Goal: Information Seeking & Learning: Compare options

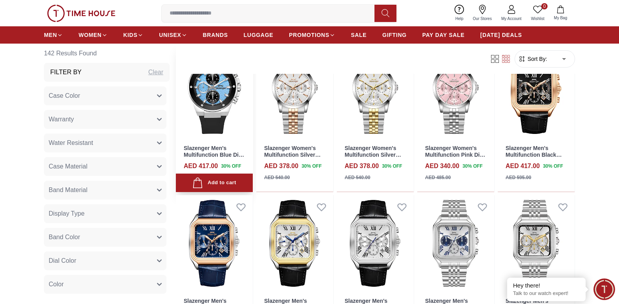
scroll to position [588, 0]
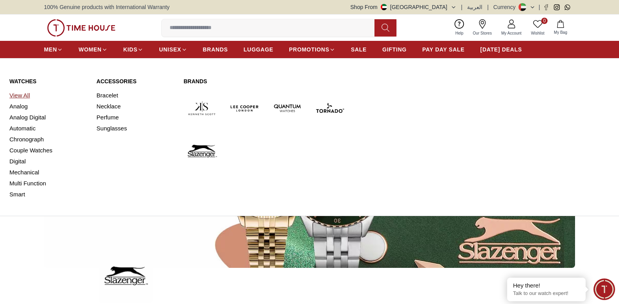
click at [24, 94] on link "View All" at bounding box center [48, 95] width 78 height 11
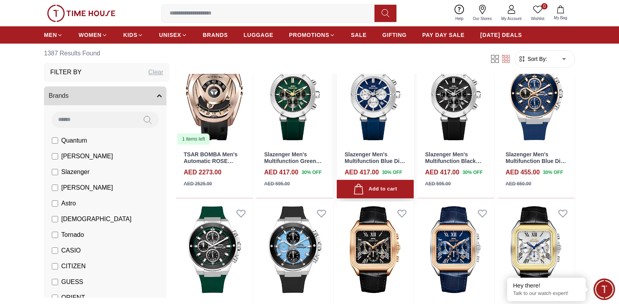
scroll to position [196, 0]
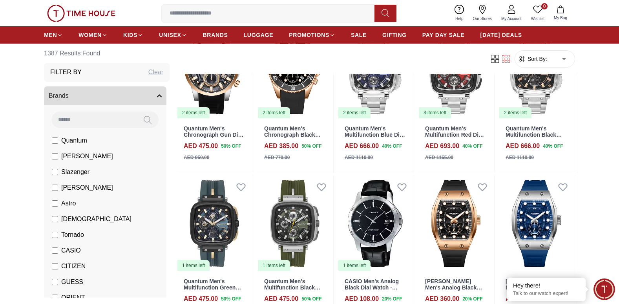
scroll to position [1216, 0]
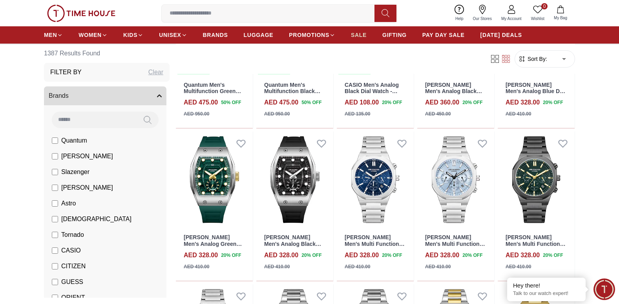
click at [357, 31] on span "SALE" at bounding box center [359, 35] width 16 height 8
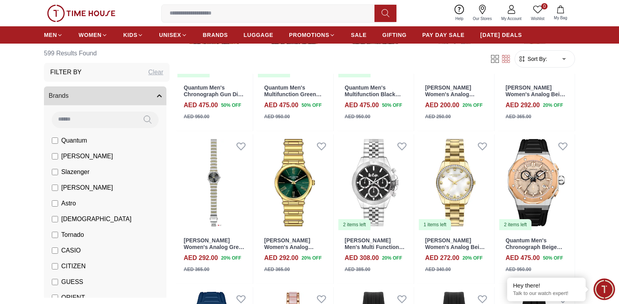
scroll to position [353, 0]
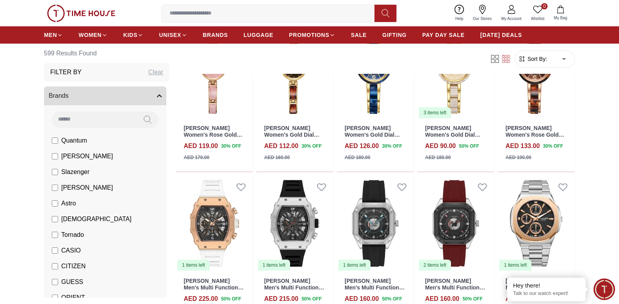
scroll to position [1216, 0]
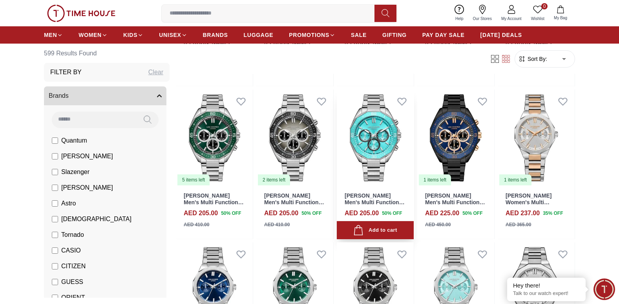
scroll to position [1844, 0]
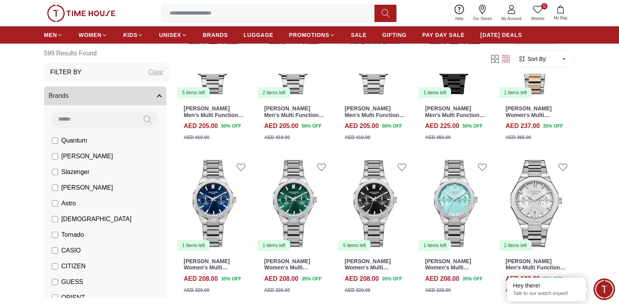
scroll to position [1255, 0]
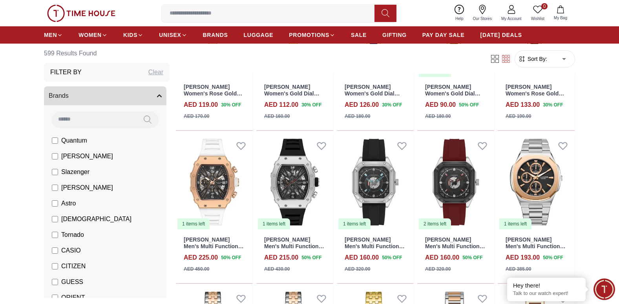
scroll to position [667, 0]
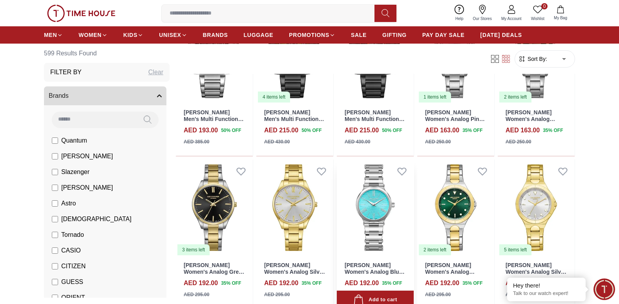
scroll to position [1177, 0]
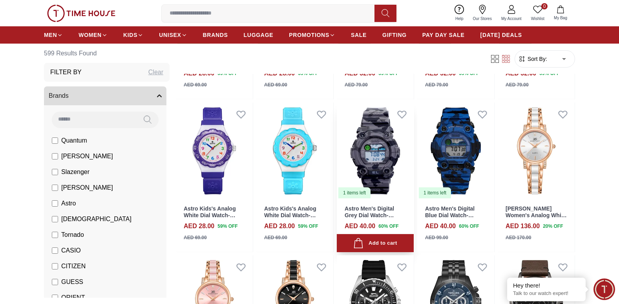
scroll to position [1844, 0]
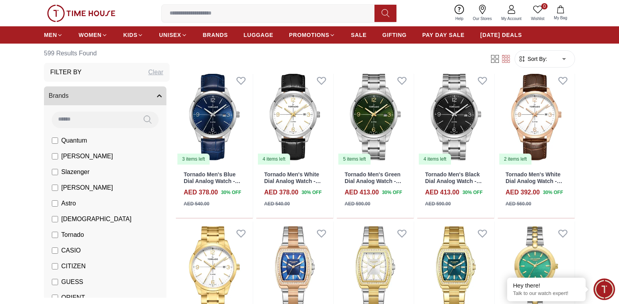
scroll to position [2197, 0]
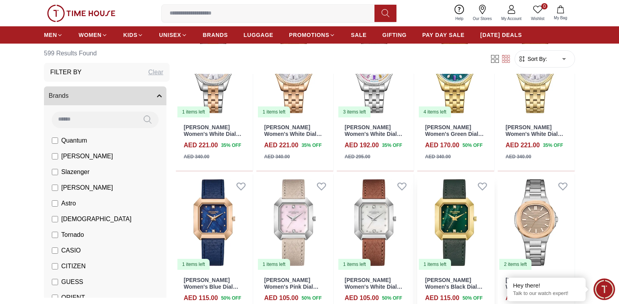
scroll to position [2785, 0]
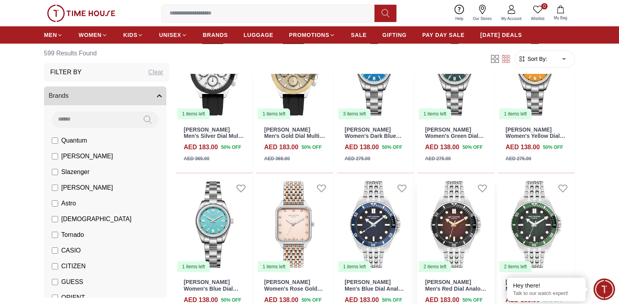
scroll to position [3609, 0]
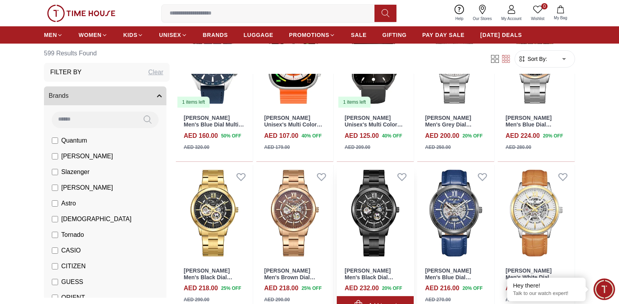
scroll to position [4276, 0]
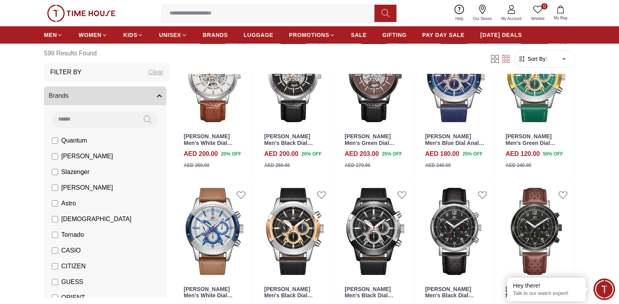
scroll to position [4590, 0]
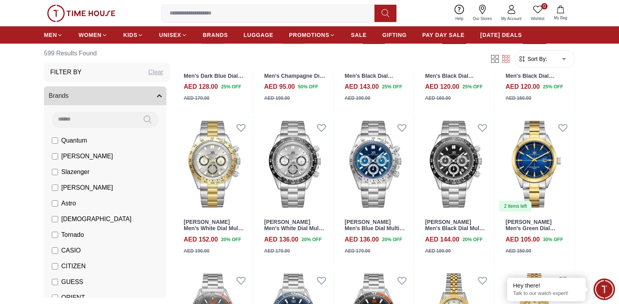
scroll to position [6060, 0]
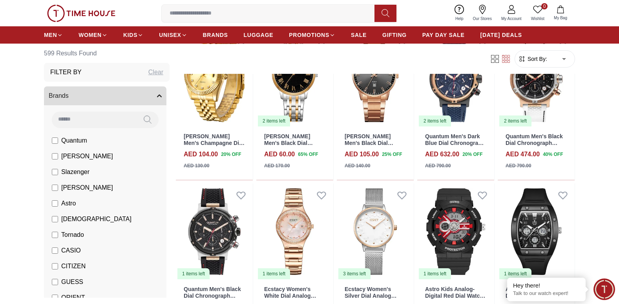
scroll to position [6551, 0]
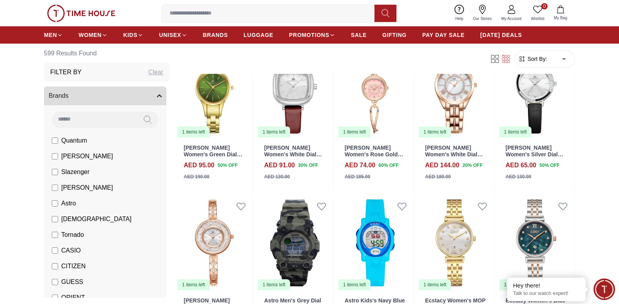
scroll to position [7375, 0]
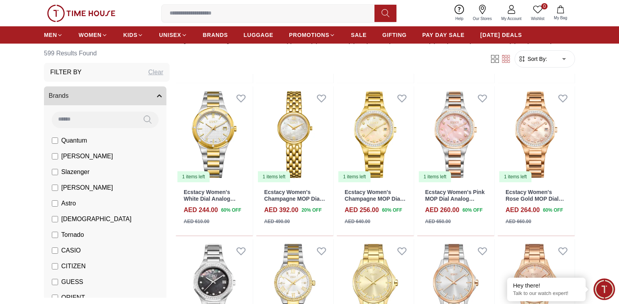
scroll to position [7806, 0]
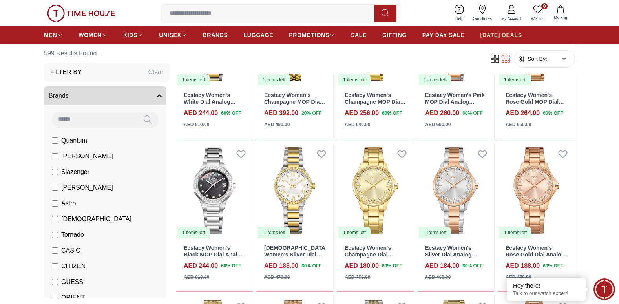
click at [501, 32] on span "[DATE] DEALS" at bounding box center [501, 35] width 42 height 8
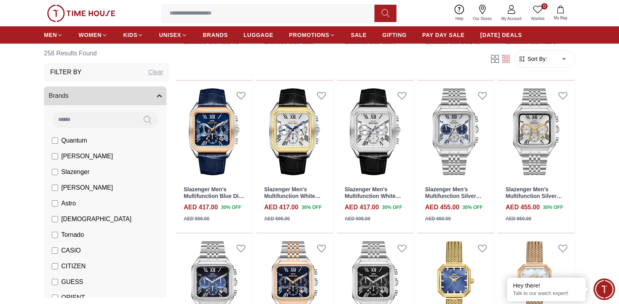
scroll to position [353, 0]
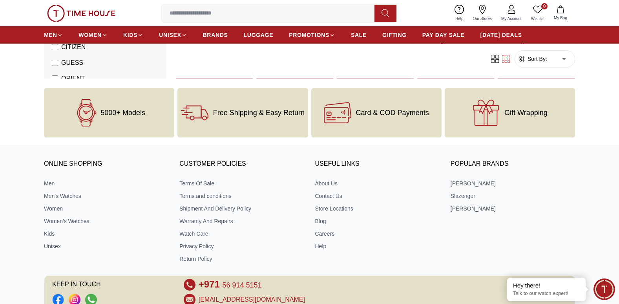
scroll to position [549, 0]
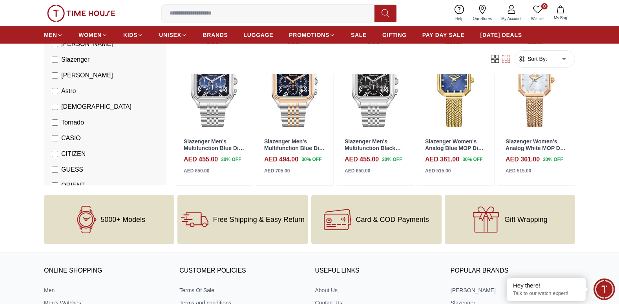
scroll to position [471, 0]
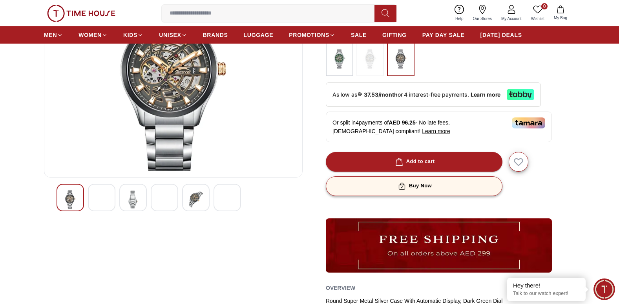
scroll to position [118, 0]
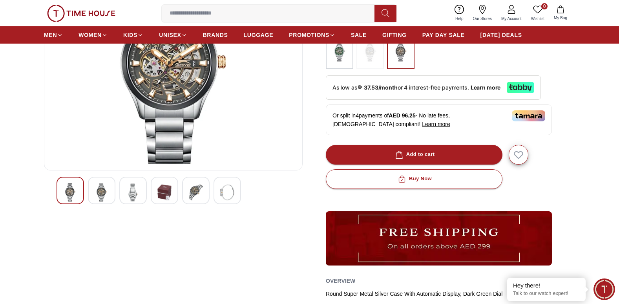
click at [95, 193] on img at bounding box center [102, 192] width 14 height 18
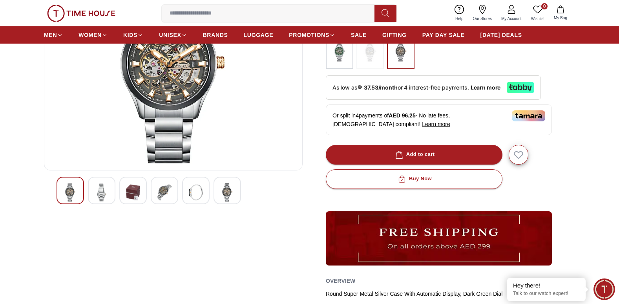
click at [130, 193] on img at bounding box center [133, 192] width 14 height 18
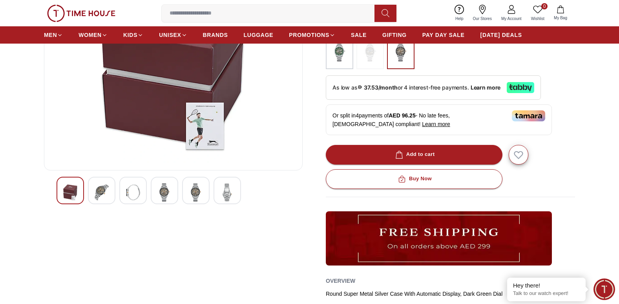
click at [166, 193] on img at bounding box center [164, 192] width 14 height 18
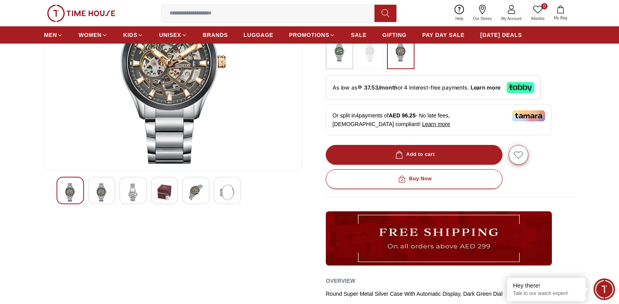
click at [195, 194] on img at bounding box center [196, 192] width 14 height 18
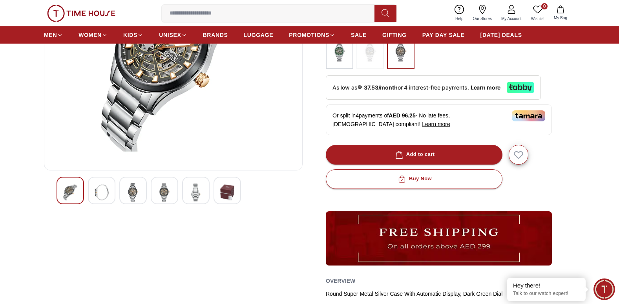
click at [224, 196] on img at bounding box center [227, 192] width 14 height 18
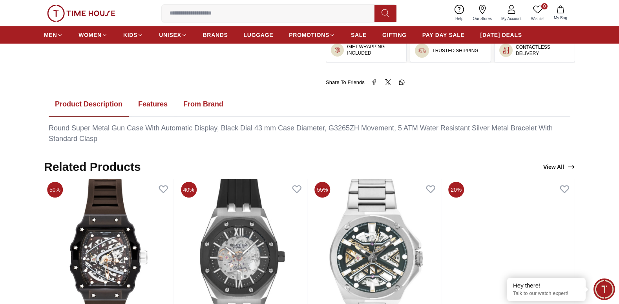
scroll to position [510, 0]
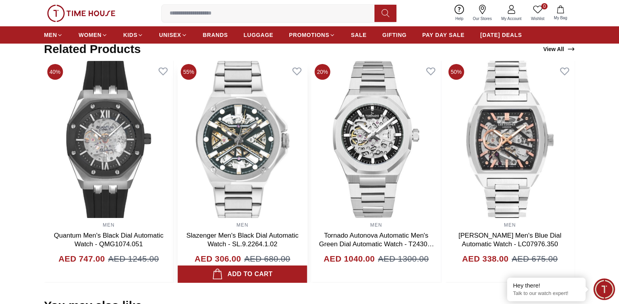
click at [249, 155] on img at bounding box center [242, 139] width 129 height 157
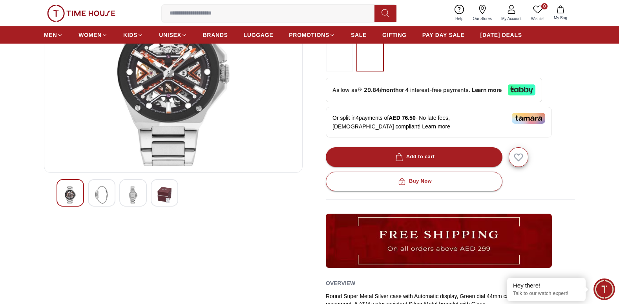
scroll to position [118, 0]
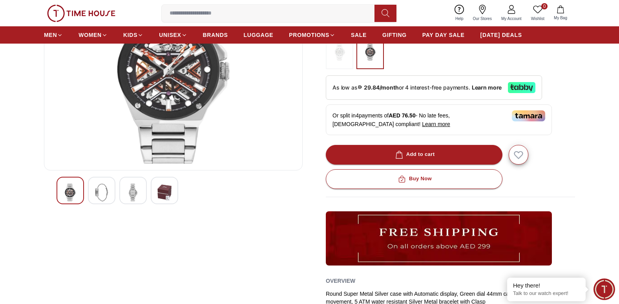
click at [111, 194] on div at bounding box center [101, 190] width 27 height 27
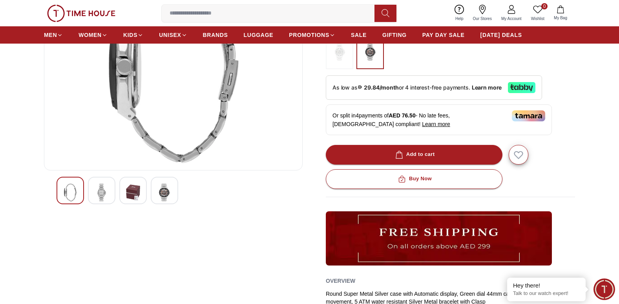
click at [112, 193] on div at bounding box center [101, 190] width 27 height 27
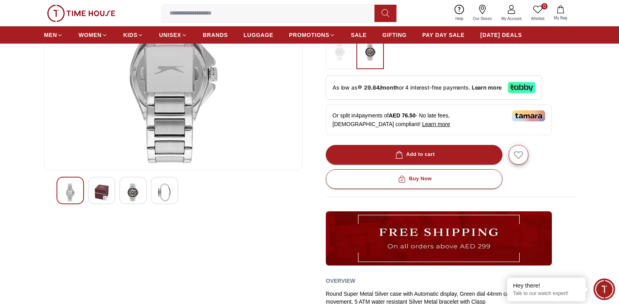
click at [141, 193] on div at bounding box center [132, 190] width 27 height 27
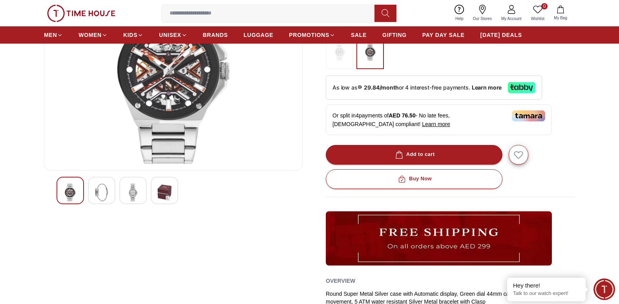
click at [155, 193] on div at bounding box center [164, 190] width 27 height 27
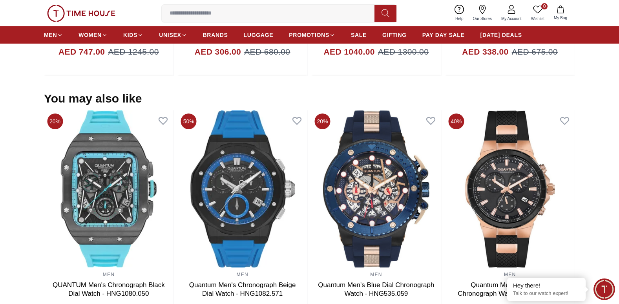
scroll to position [667, 0]
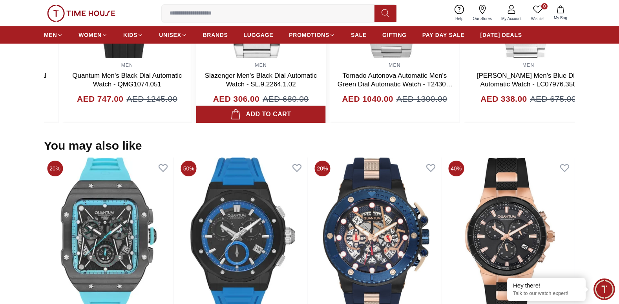
click at [208, 80] on h3 "Slazenger Men's Black Dial Automatic Watch - SL.9.2264.1.02" at bounding box center [261, 79] width 118 height 17
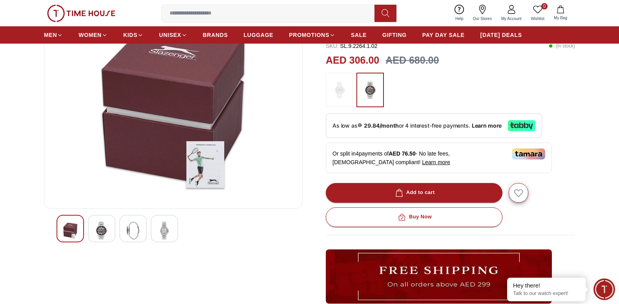
scroll to position [0, 0]
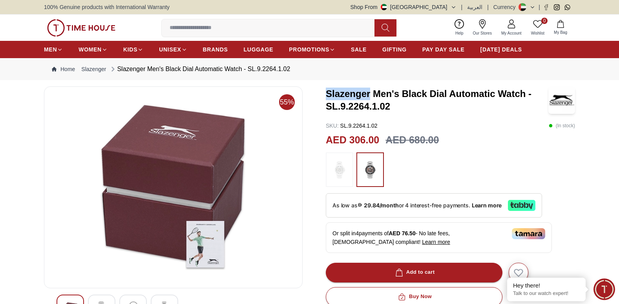
drag, startPoint x: 320, startPoint y: 95, endPoint x: 368, endPoint y: 98, distance: 48.4
click at [368, 98] on div "55% Slazenger Men's Black Dial Automatic Watch - SL.9.2264.1.02 SKU : SL.9.2264…" at bounding box center [309, 286] width 531 height 400
copy h3 "Slazenger"
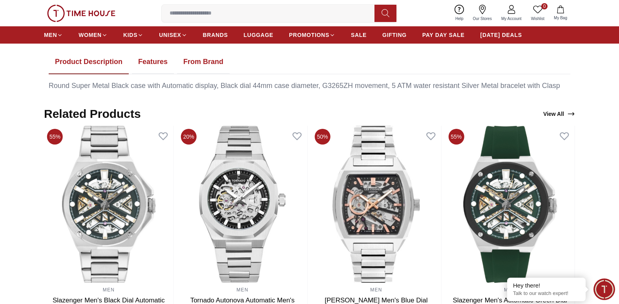
scroll to position [432, 0]
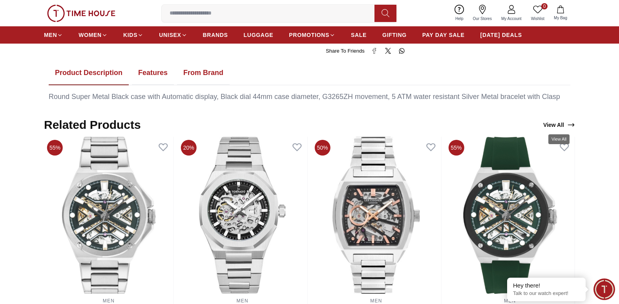
click at [554, 124] on link "View All" at bounding box center [558, 124] width 35 height 11
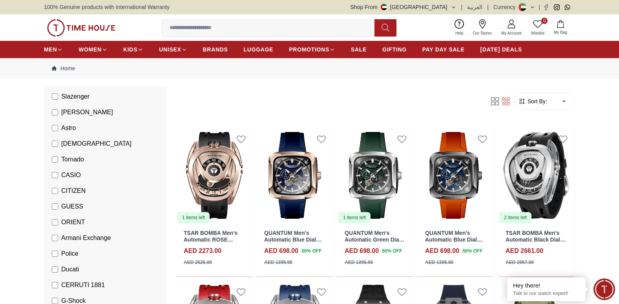
scroll to position [157, 0]
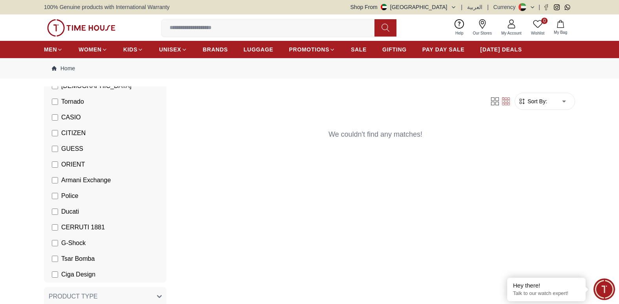
scroll to position [157, 0]
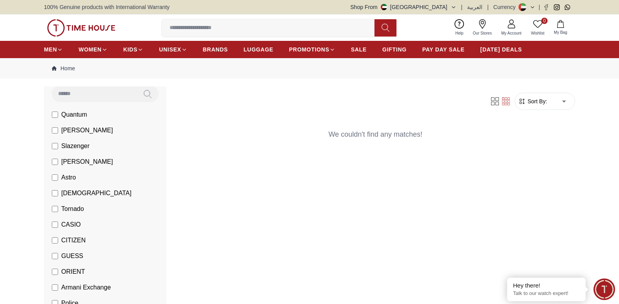
scroll to position [72, 0]
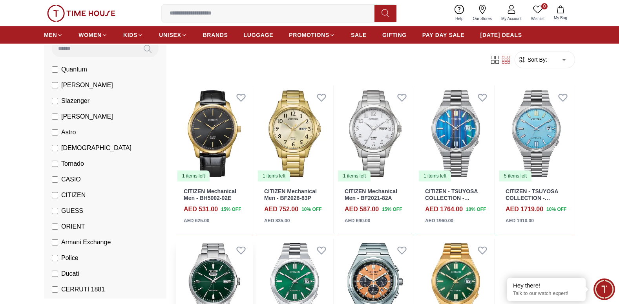
scroll to position [39, 0]
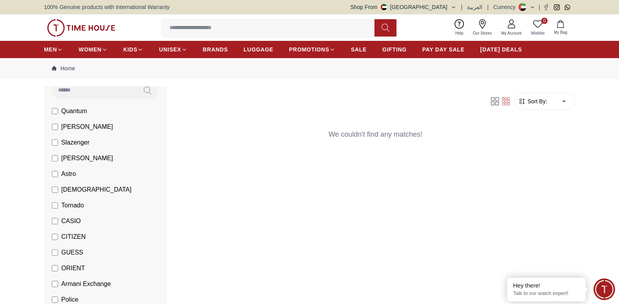
click at [54, 186] on label "[DEMOGRAPHIC_DATA]" at bounding box center [92, 189] width 80 height 9
click at [55, 146] on label "Slazenger" at bounding box center [71, 142] width 38 height 9
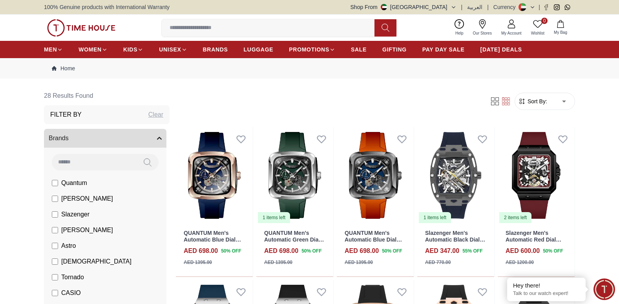
click at [54, 210] on label "Slazenger" at bounding box center [71, 213] width 38 height 9
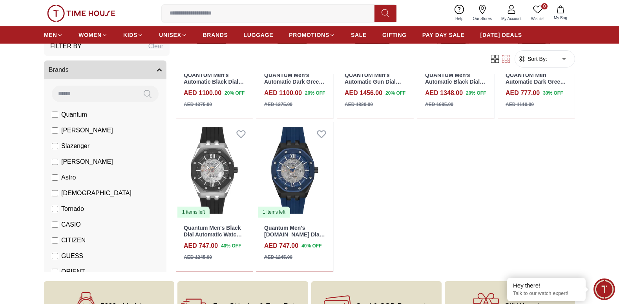
scroll to position [196, 0]
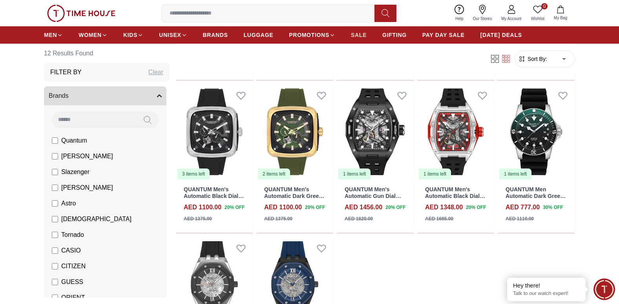
click at [366, 32] on span "SALE" at bounding box center [359, 35] width 16 height 8
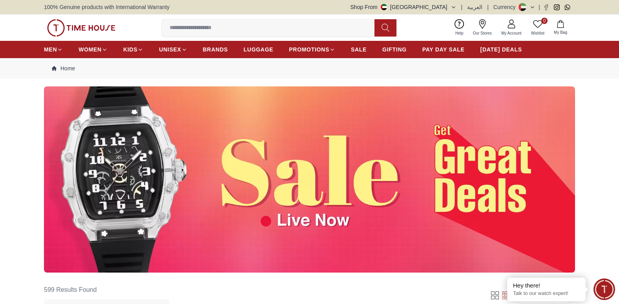
click at [324, 204] on img at bounding box center [309, 179] width 531 height 186
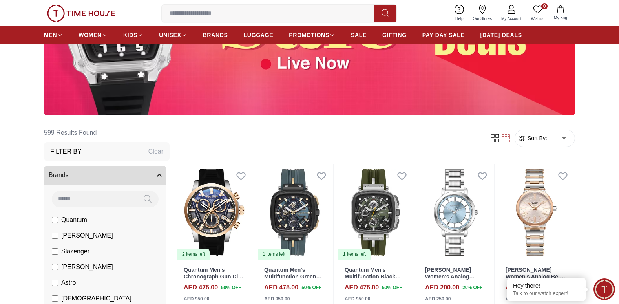
scroll to position [314, 0]
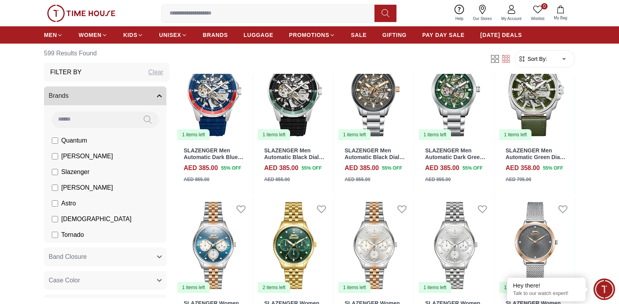
scroll to position [1711, 0]
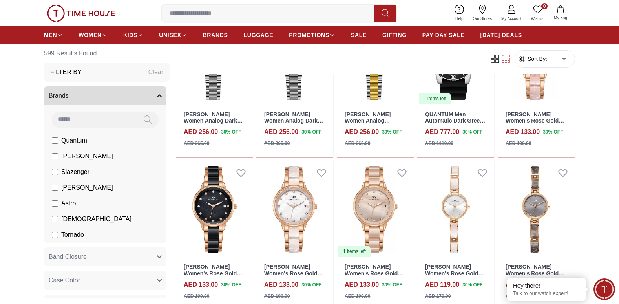
scroll to position [1908, 0]
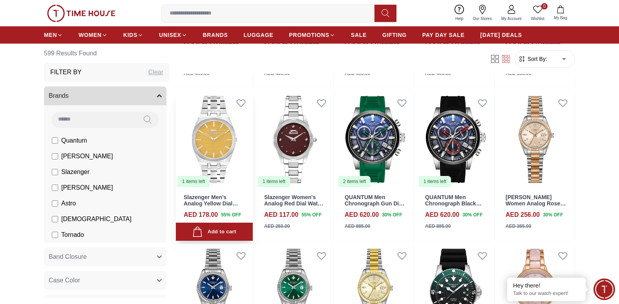
click at [218, 160] on img at bounding box center [214, 139] width 77 height 96
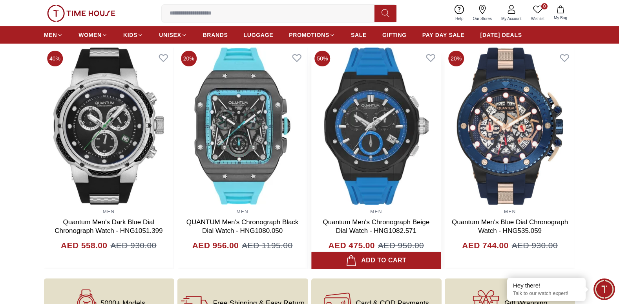
scroll to position [863, 0]
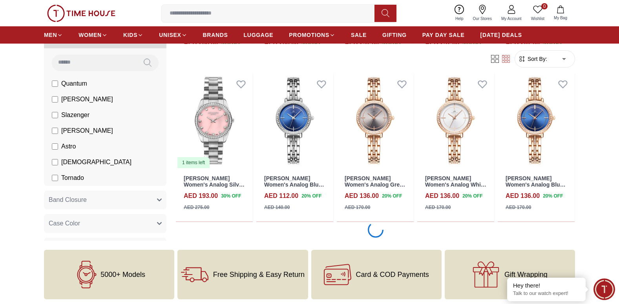
scroll to position [824, 0]
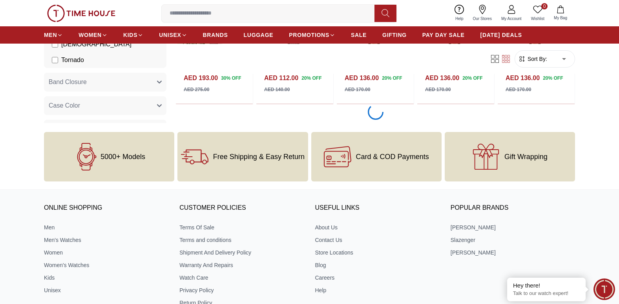
click at [196, 13] on input at bounding box center [271, 13] width 219 height 16
